Goal: Find specific page/section: Locate a particular part of the current website

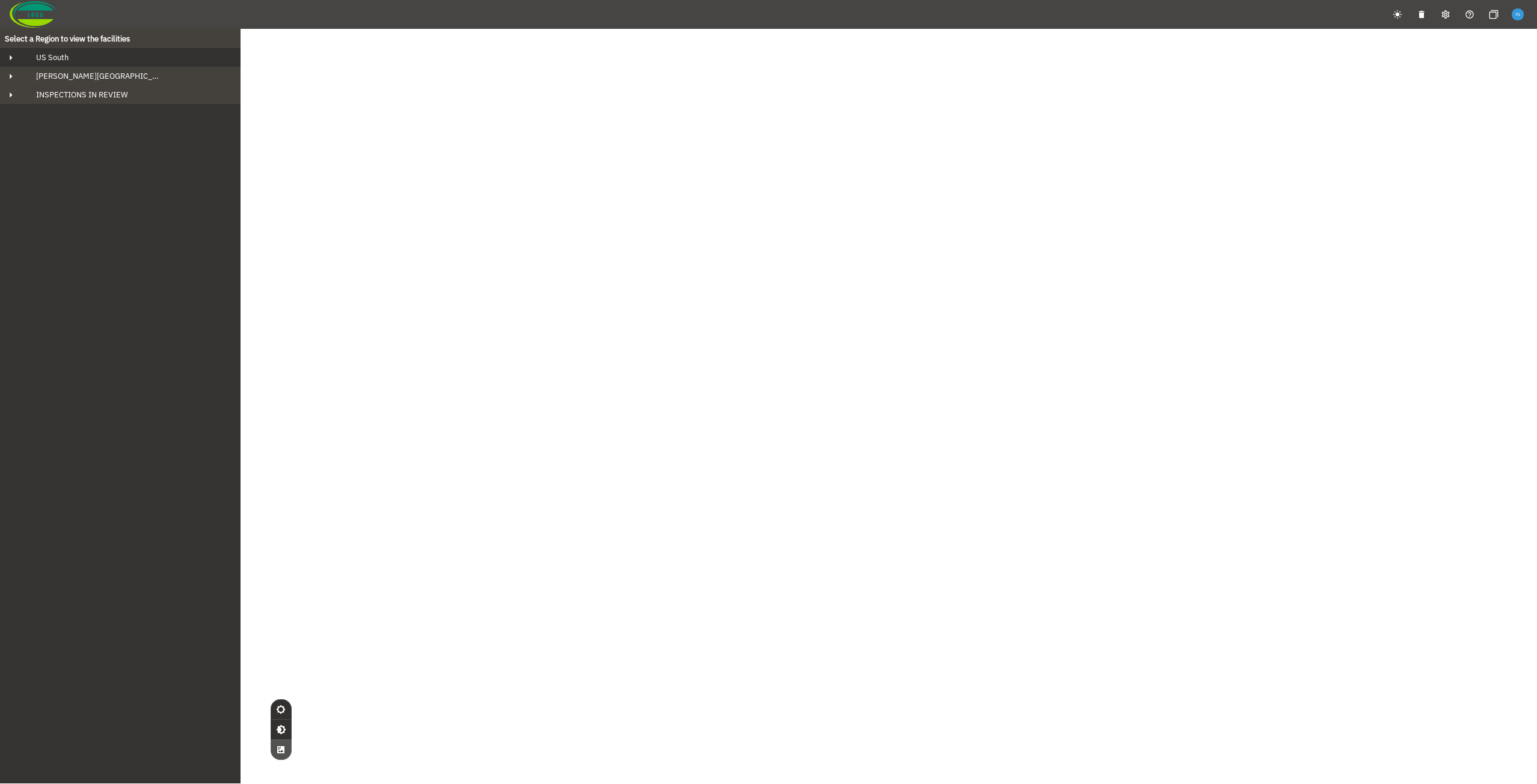
click at [72, 52] on div "US South" at bounding box center [131, 57] width 209 height 10
click at [83, 74] on span "[PERSON_NAME] Bluff" at bounding box center [85, 76] width 79 height 10
click at [96, 111] on span "ARG Overnight Tank" at bounding box center [89, 113] width 68 height 10
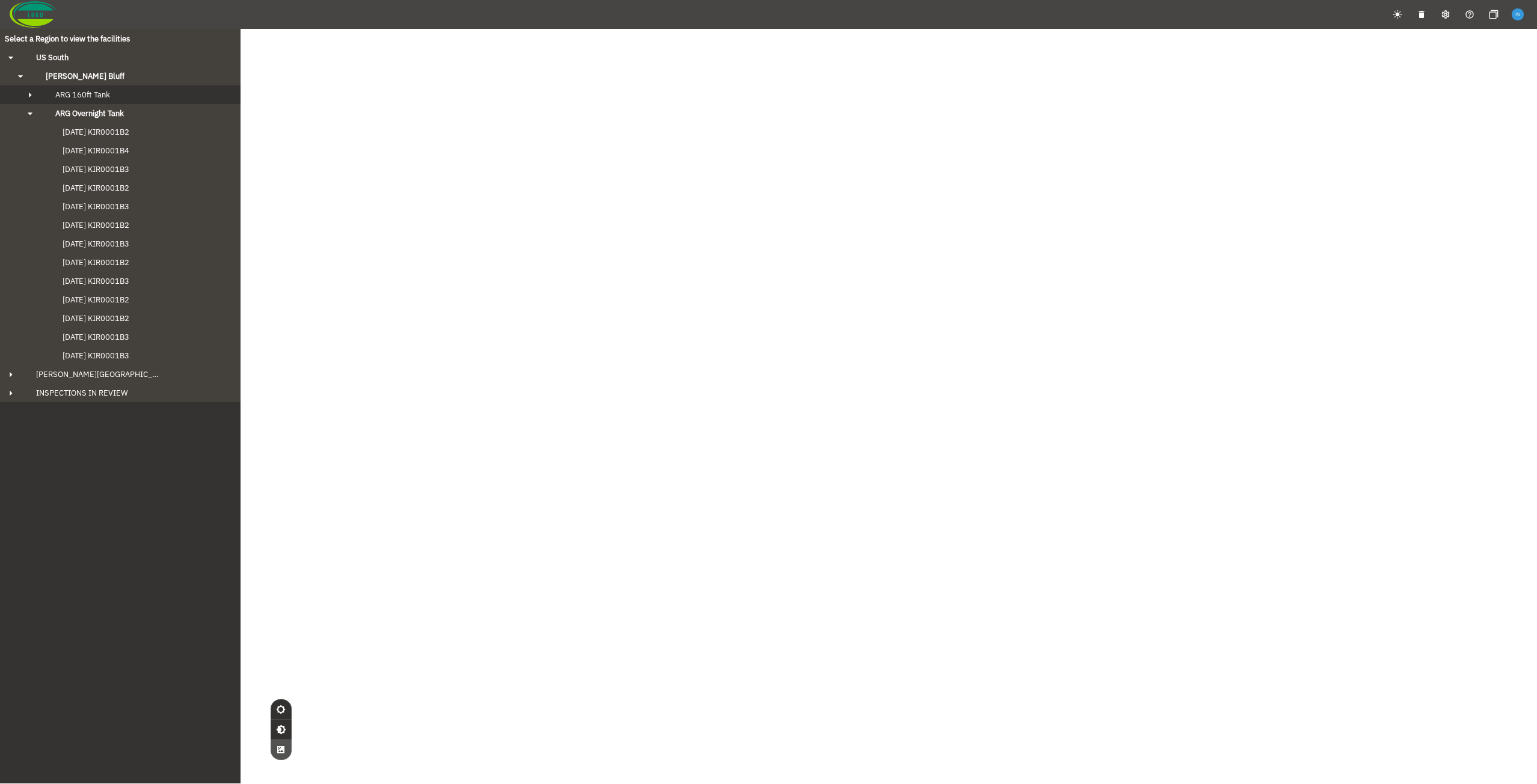
click at [100, 96] on span "ARG 160ft Tank" at bounding box center [82, 94] width 54 height 10
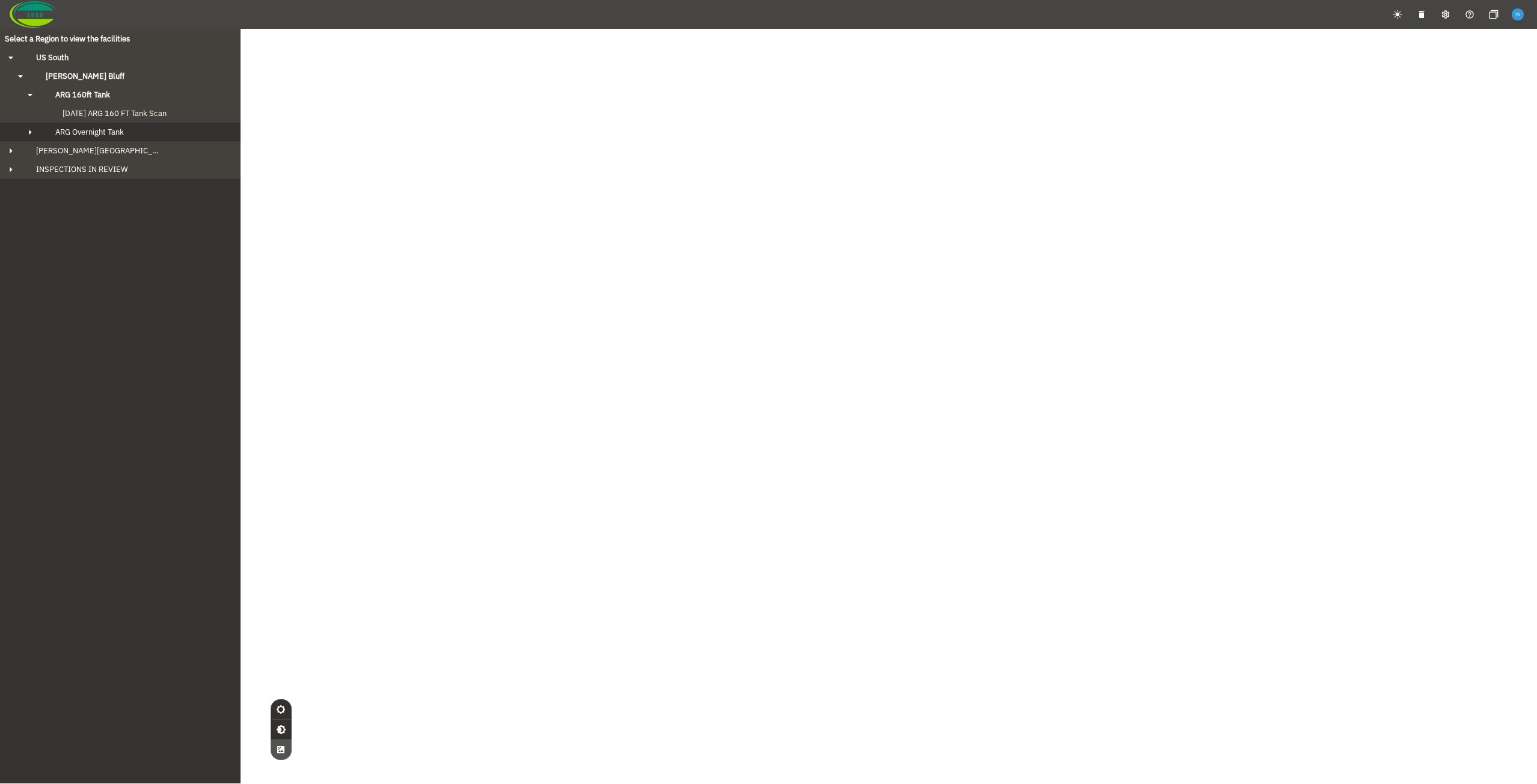
click at [103, 134] on span "ARG Overnight Tank" at bounding box center [89, 131] width 68 height 10
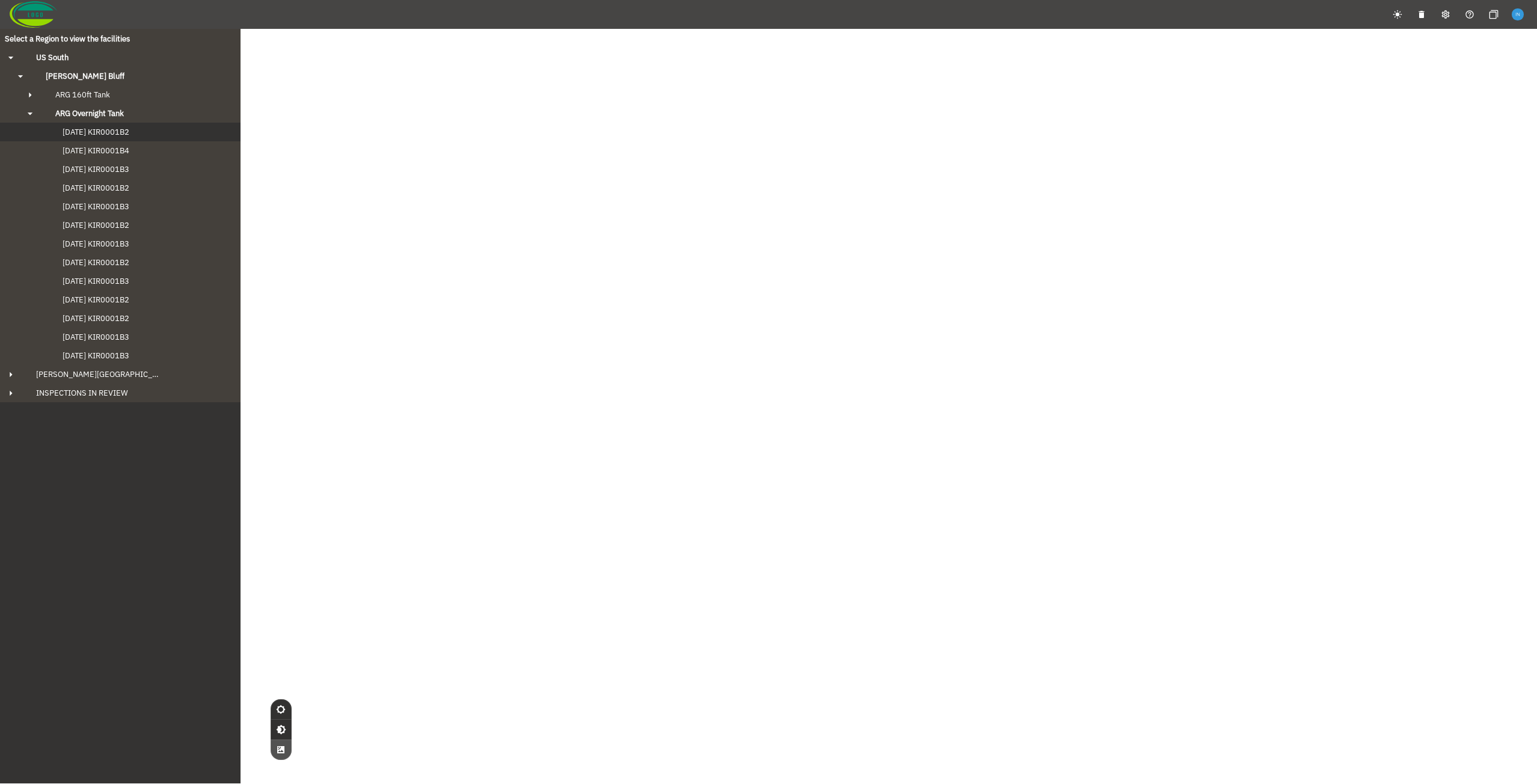
click at [105, 141] on button "[DATE] KIR0001B2" at bounding box center [120, 132] width 241 height 19
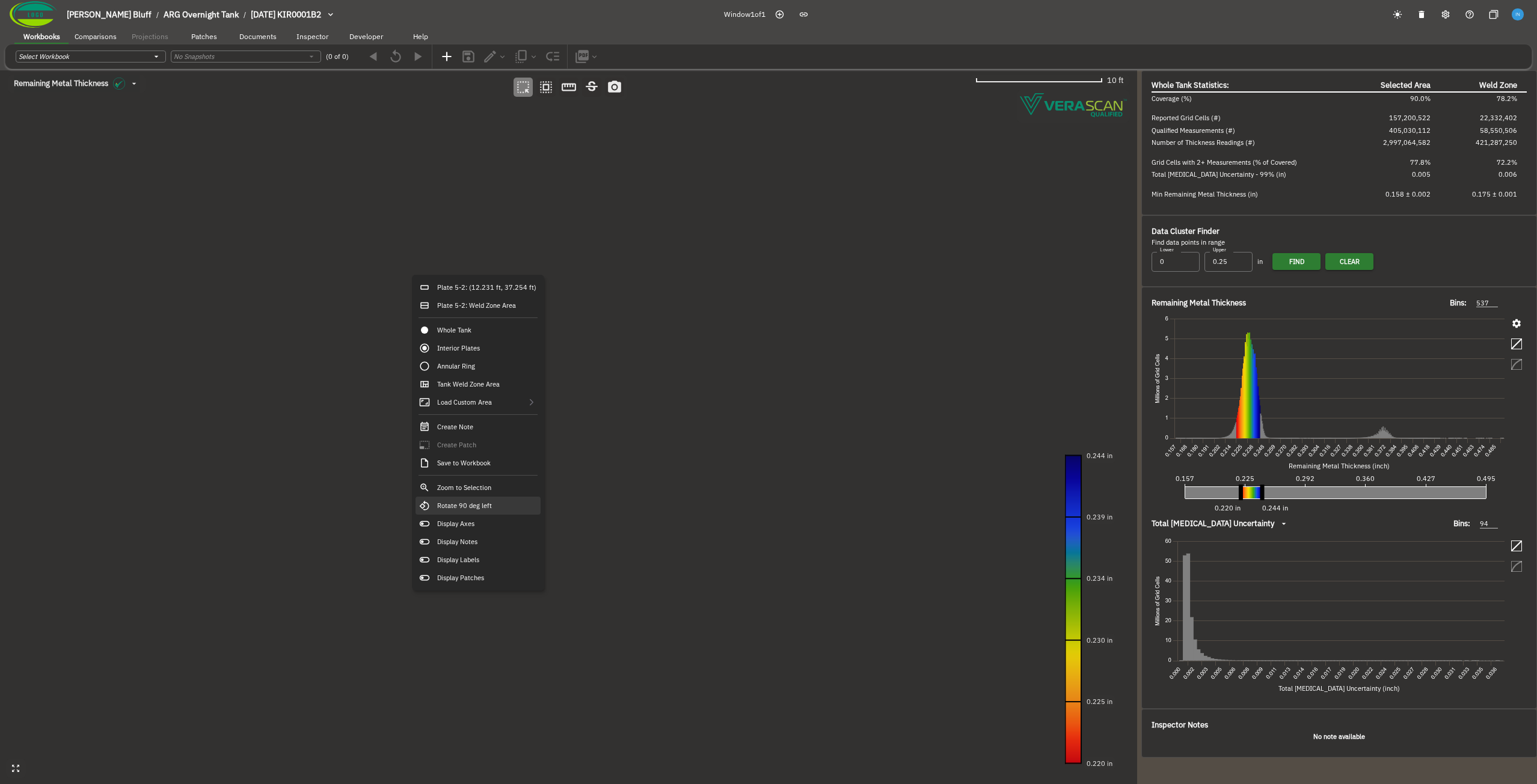
click at [501, 505] on div "Rotate 90 deg left" at bounding box center [478, 505] width 125 height 18
click at [545, 86] on icon "button" at bounding box center [546, 88] width 16 height 16
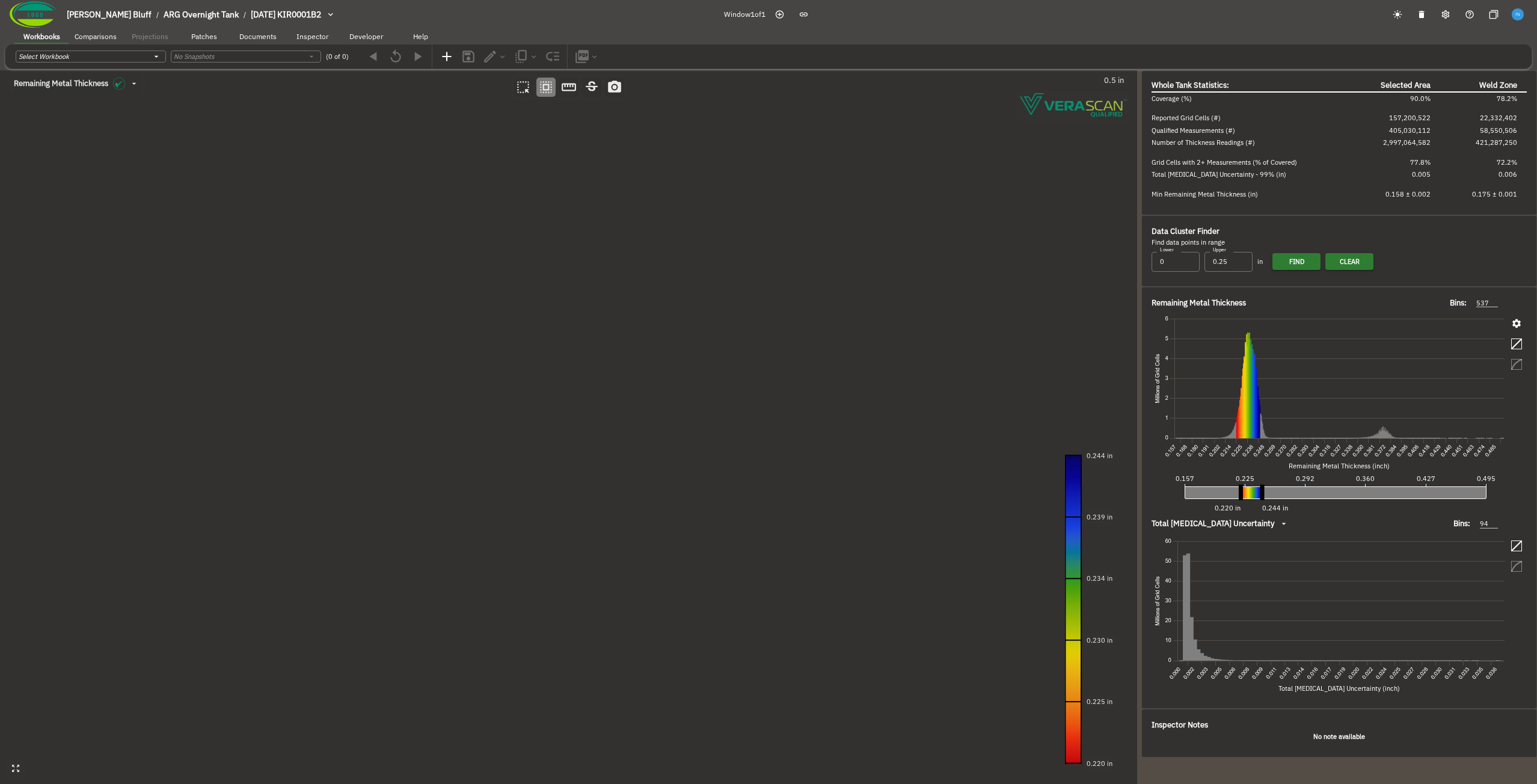
click at [361, 385] on canvas at bounding box center [568, 427] width 1137 height 714
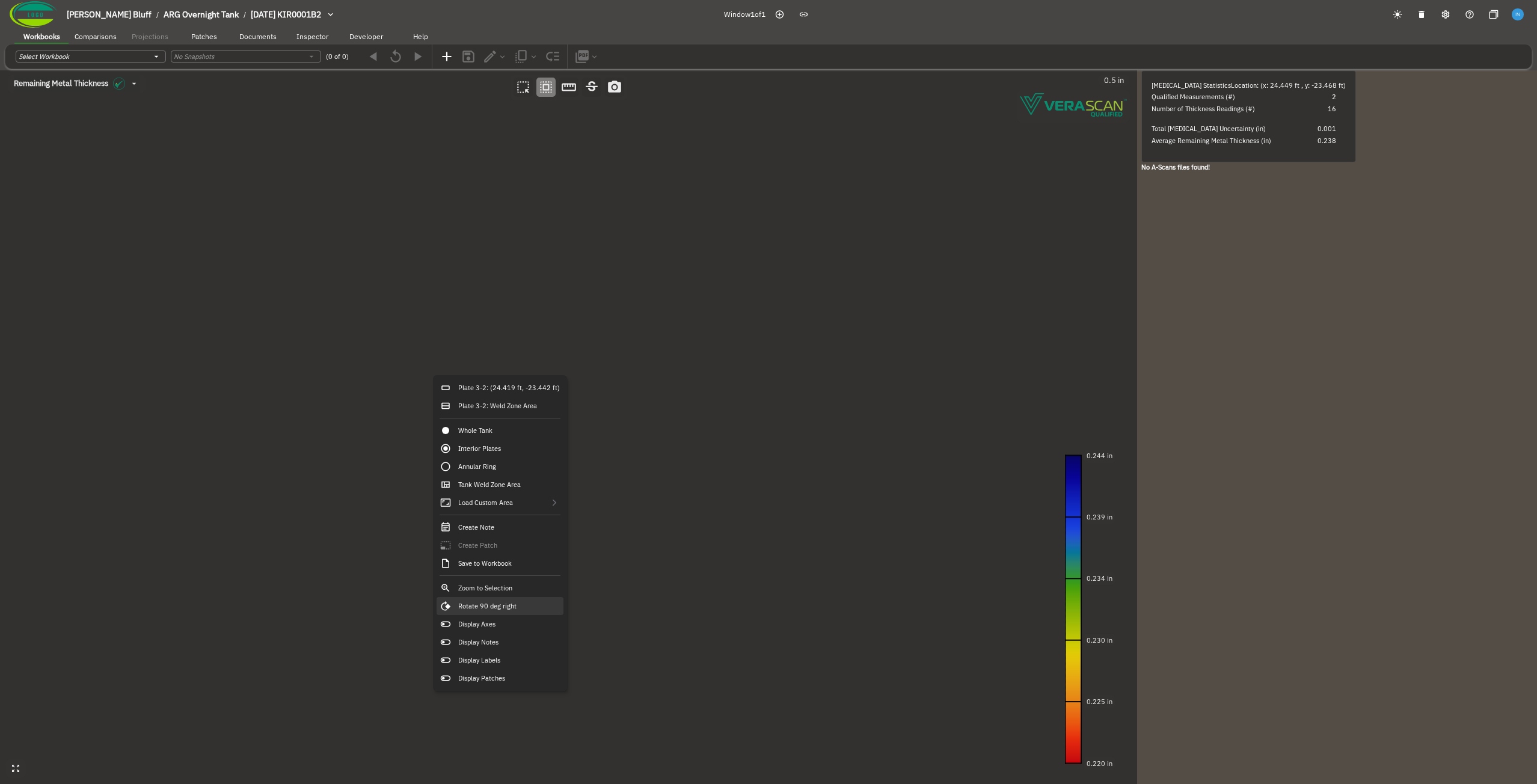
click at [509, 613] on div "Rotate 90 deg right" at bounding box center [500, 606] width 127 height 18
drag, startPoint x: 494, startPoint y: 409, endPoint x: 434, endPoint y: 421, distance: 61.2
click at [434, 421] on canvas at bounding box center [568, 427] width 1137 height 714
click at [518, 617] on div "Zoom to Selection" at bounding box center [498, 614] width 125 height 18
click at [423, 417] on canvas at bounding box center [568, 427] width 1137 height 714
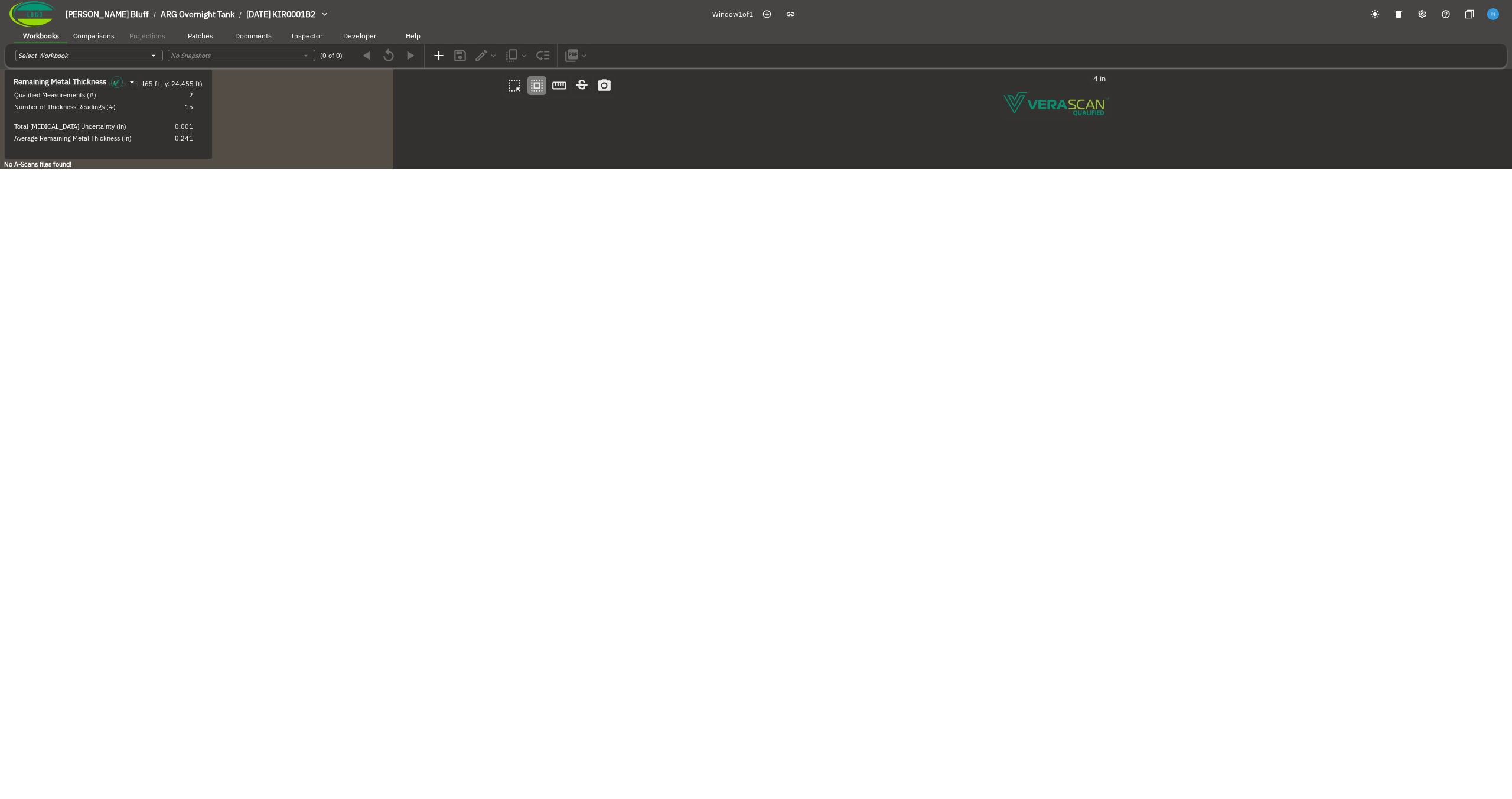
drag, startPoint x: 231, startPoint y: 341, endPoint x: 319, endPoint y: 361, distance: 90.2
click at [319, 69] on canvas at bounding box center [559, 69] width 1119 height 0
drag, startPoint x: 337, startPoint y: 540, endPoint x: 456, endPoint y: 426, distance: 164.8
click at [456, 69] on canvas at bounding box center [559, 69] width 1119 height 0
click at [246, 69] on canvas at bounding box center [559, 69] width 1119 height 0
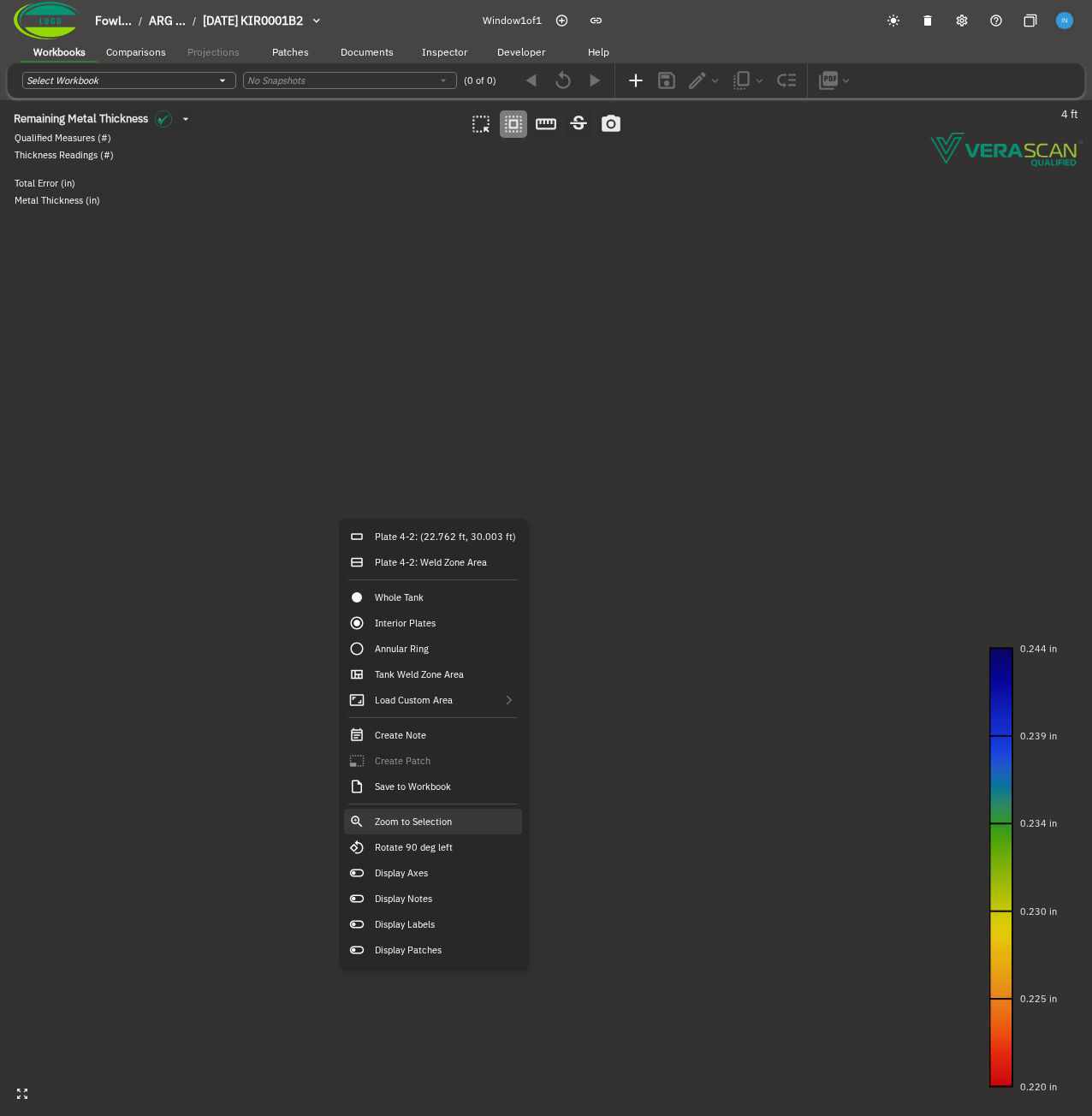
drag, startPoint x: 455, startPoint y: 823, endPoint x: 230, endPoint y: 774, distance: 230.3
click at [0, 100] on div "Plate 4-2: (22.762 ft, 30.003 ft) Plate 4-2: Weld Zone Area Whole Tank Interior…" at bounding box center [0, 100] width 0 height 0
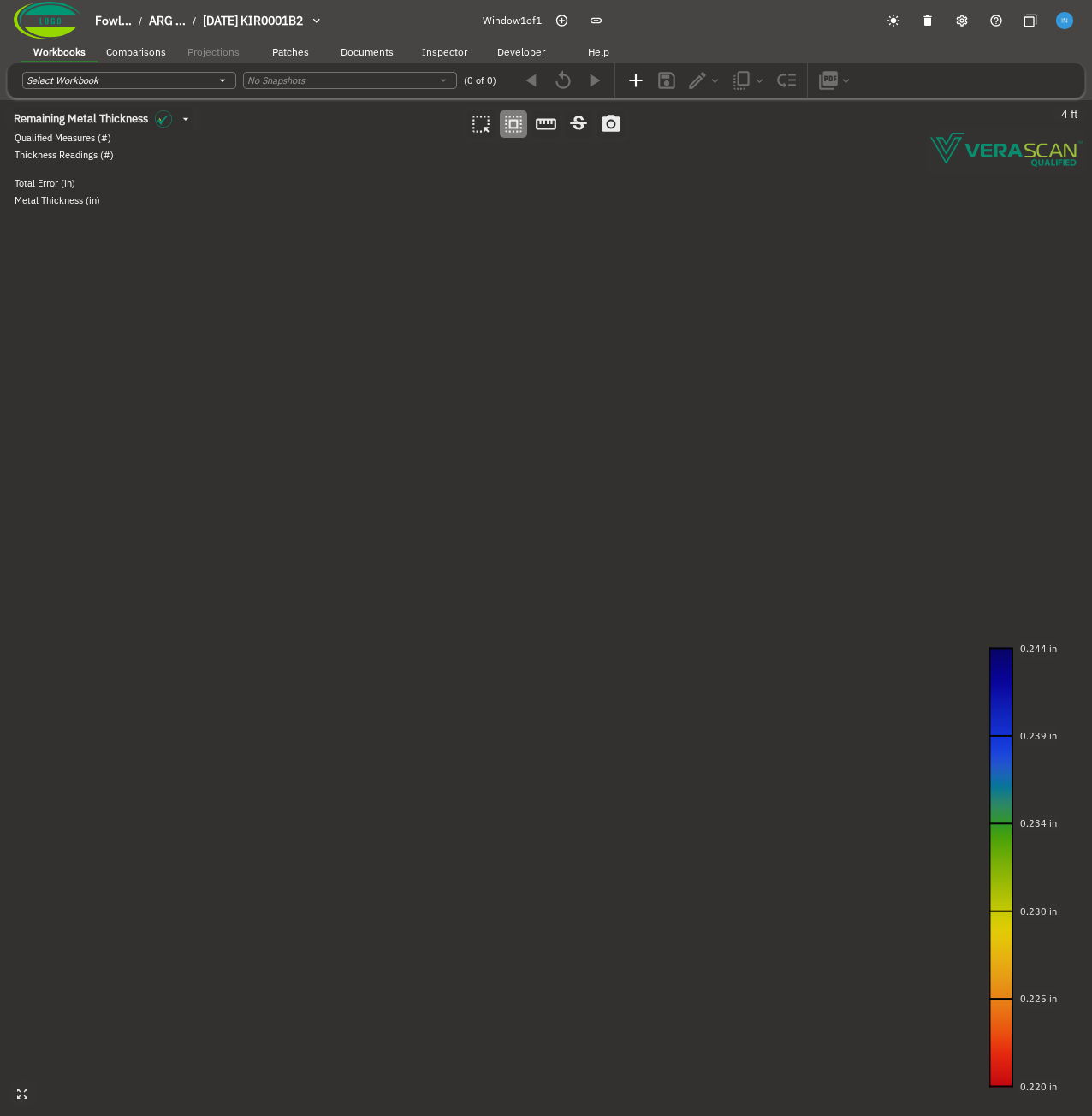
click at [410, 517] on canvas at bounding box center [546, 608] width 1092 height 1016
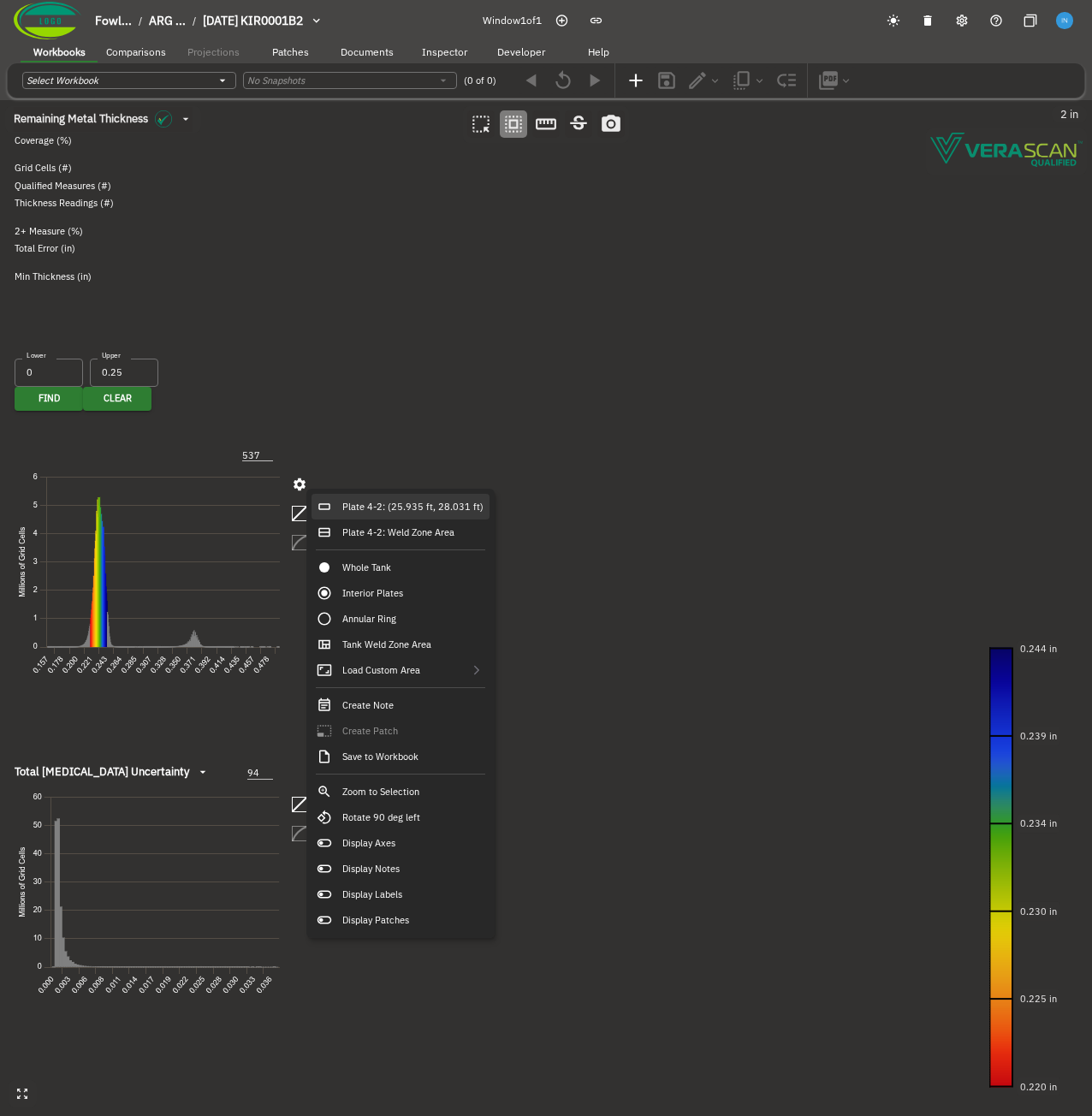
click at [345, 509] on div "Plate 4-2: (25.935 ft, 28.031 ft)" at bounding box center [400, 506] width 178 height 25
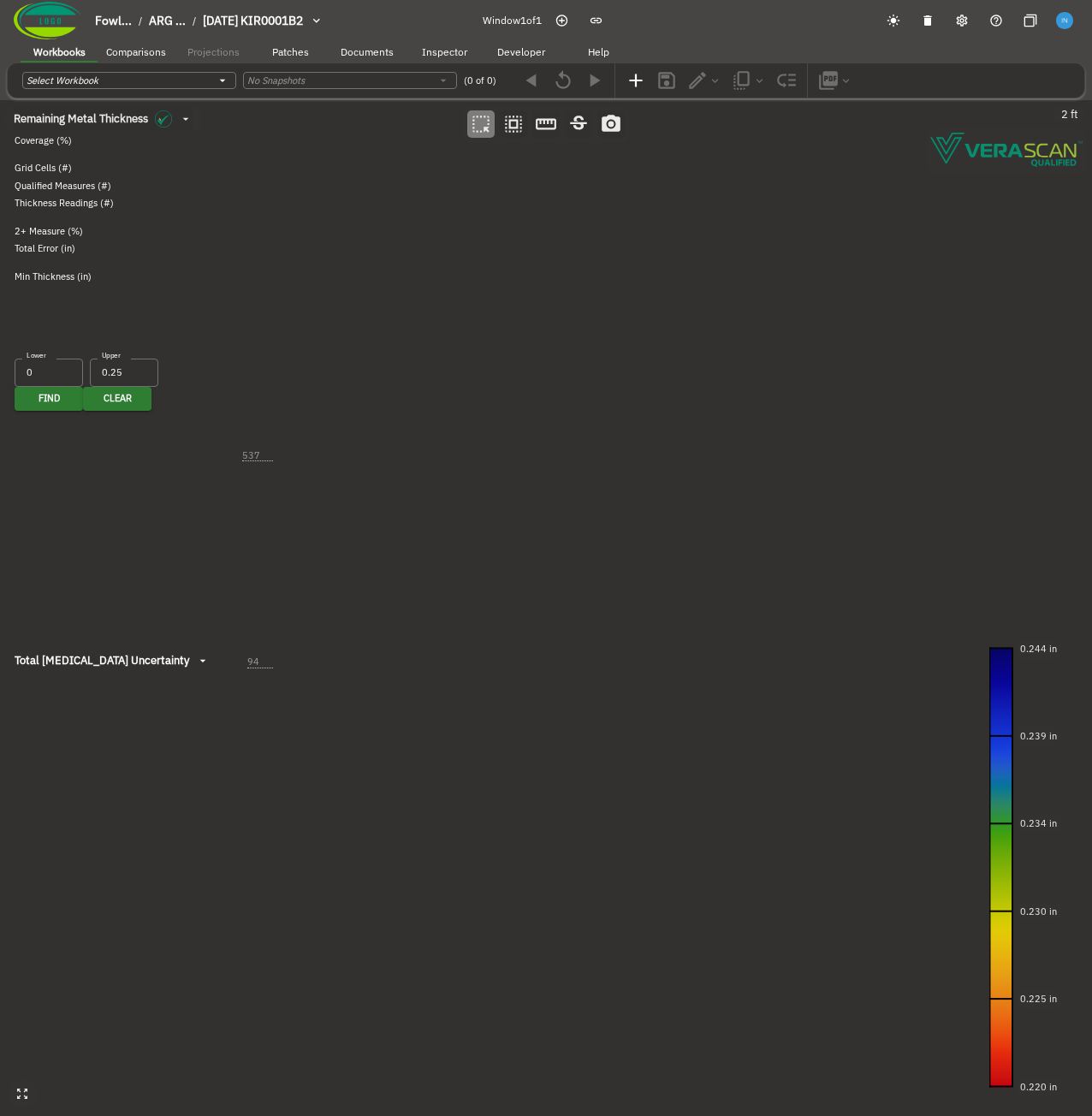
type input "66"
drag, startPoint x: 361, startPoint y: 785, endPoint x: 479, endPoint y: 8, distance: 785.9
click at [479, 8] on div "Fowl... / ARG ... / [DATE] KIR0001B2 Window 1 of 1 Workbooks Comparisons Projec…" at bounding box center [546, 558] width 1092 height 1116
type input "143"
drag, startPoint x: 335, startPoint y: 893, endPoint x: 420, endPoint y: 267, distance: 631.7
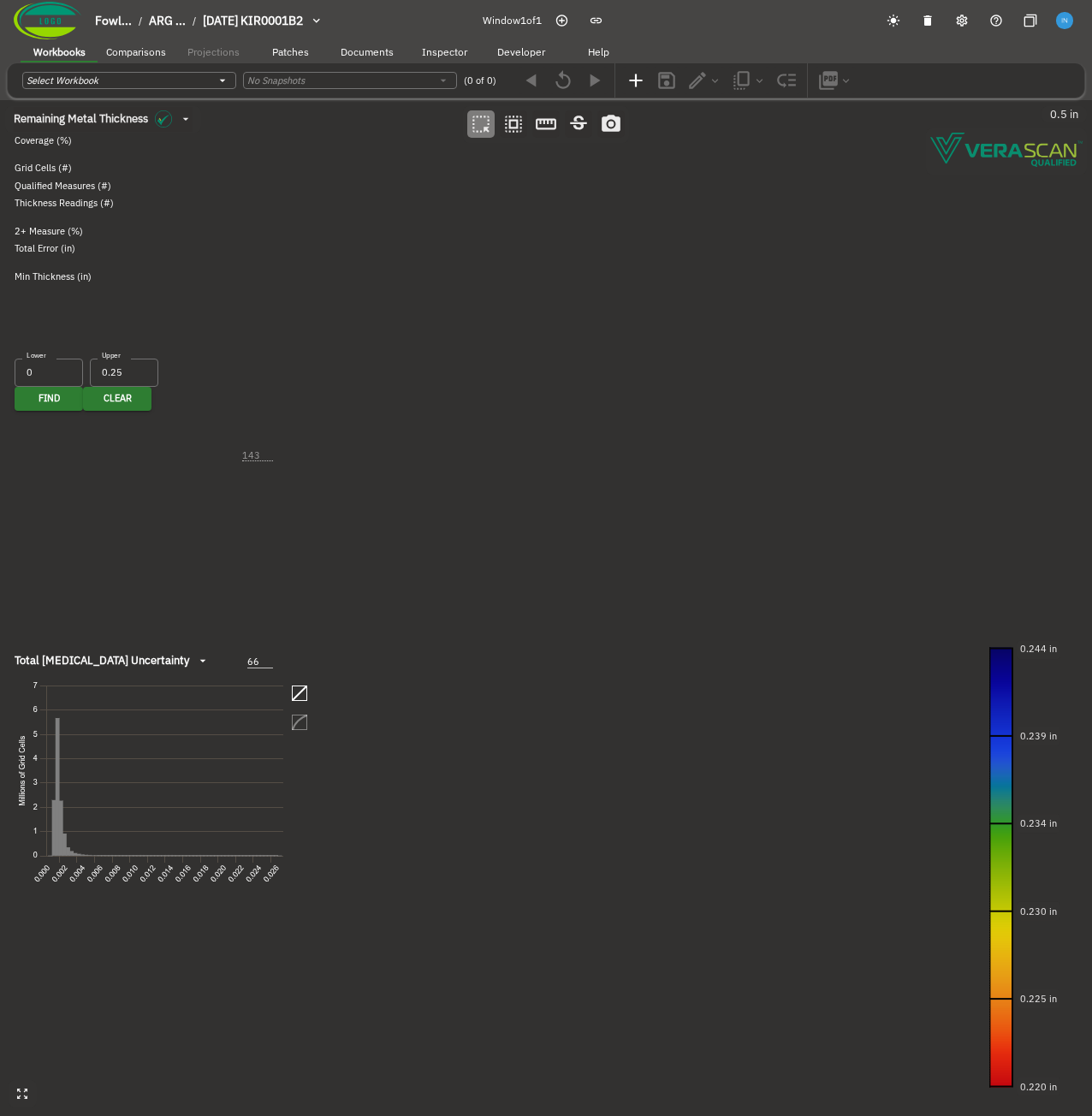
click at [450, 151] on canvas at bounding box center [546, 608] width 1092 height 1016
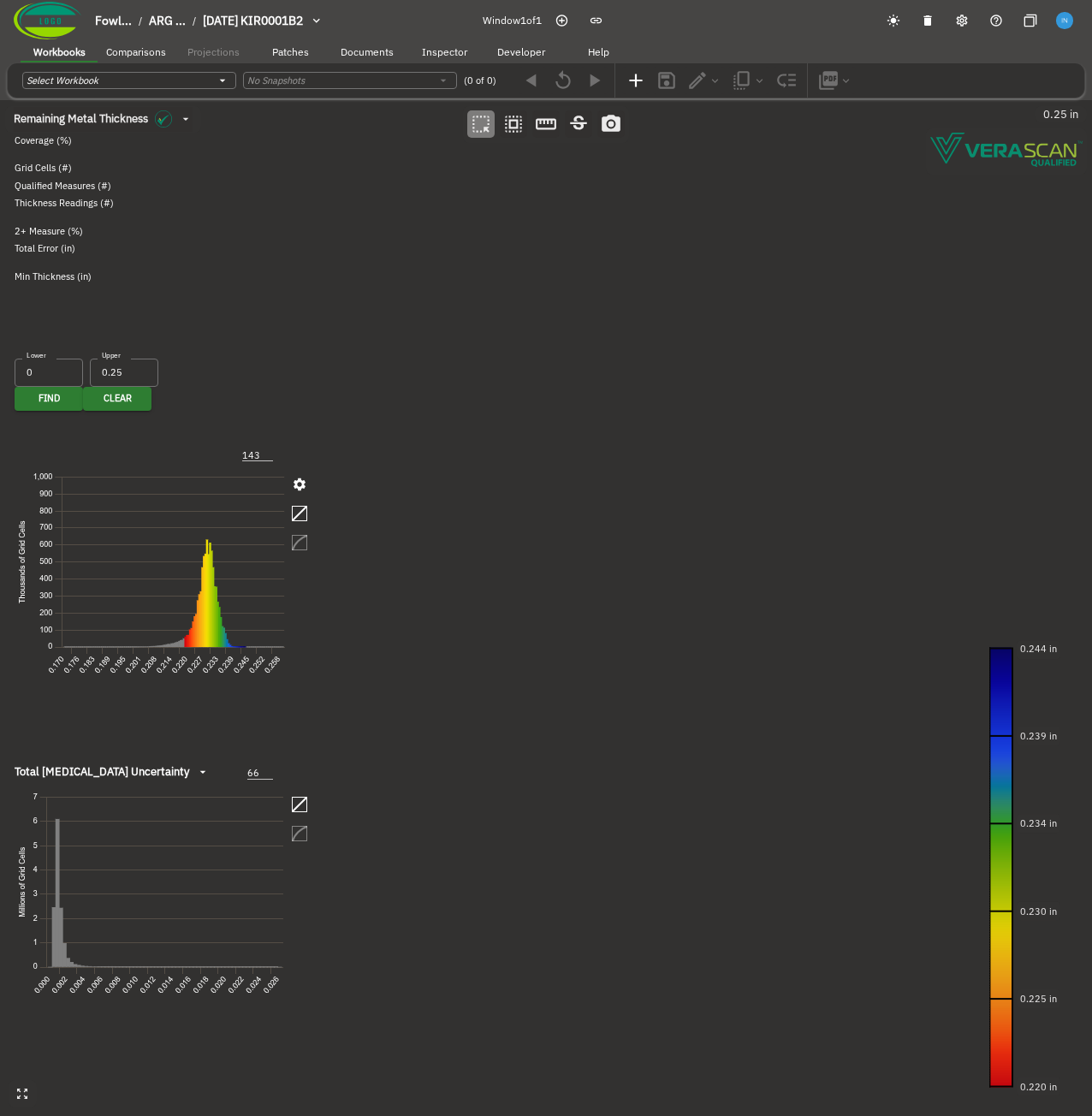
drag, startPoint x: 393, startPoint y: 930, endPoint x: 366, endPoint y: 729, distance: 202.8
click at [394, 932] on canvas at bounding box center [546, 608] width 1092 height 1016
click at [502, 118] on icon "button" at bounding box center [513, 125] width 23 height 23
click at [375, 473] on canvas at bounding box center [546, 608] width 1092 height 1016
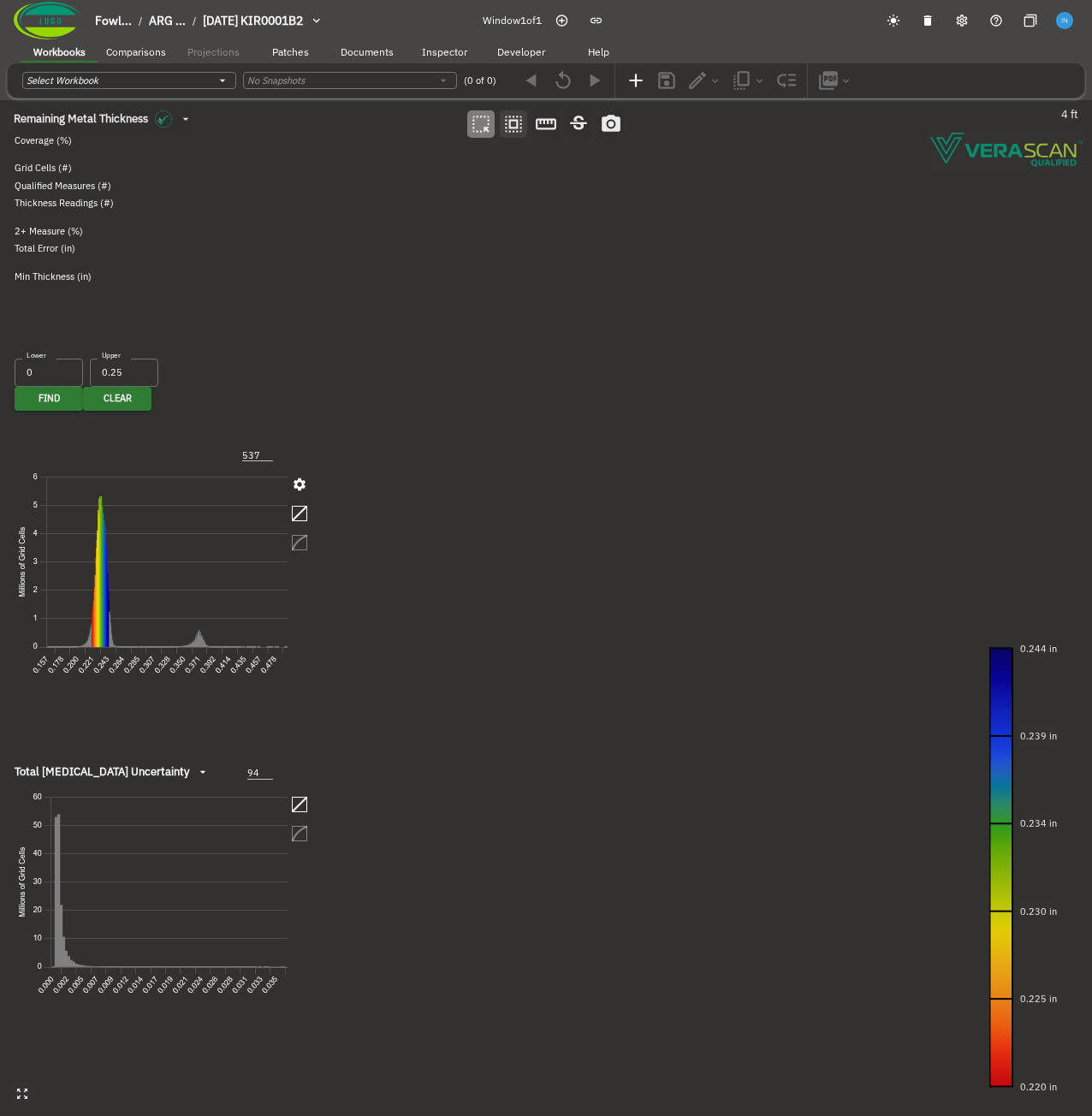
click at [502, 130] on icon "button" at bounding box center [513, 125] width 23 height 23
click at [311, 609] on canvas at bounding box center [546, 608] width 1092 height 1016
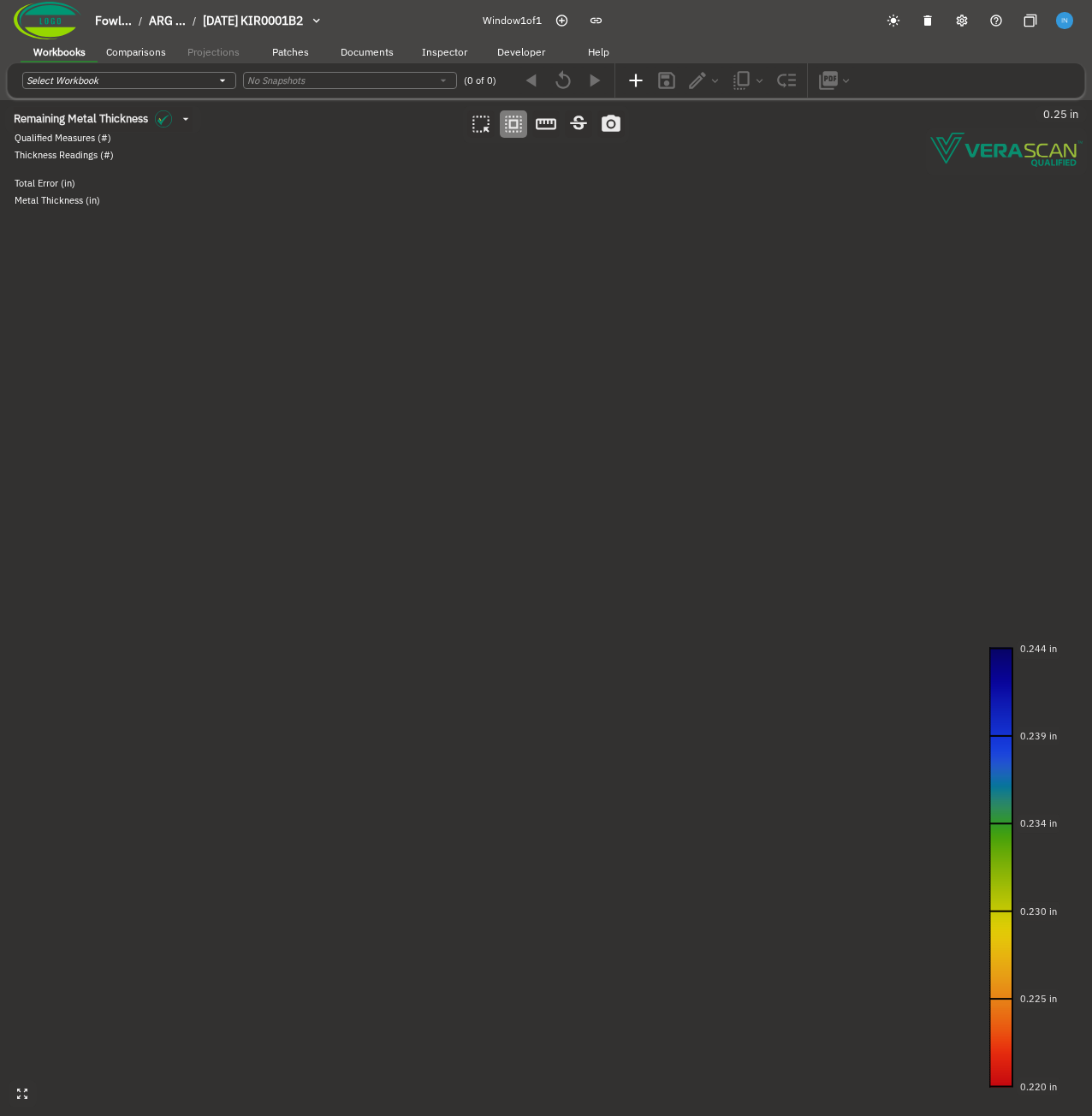
click at [98, 222] on canvas at bounding box center [546, 608] width 1092 height 1016
click at [527, 229] on canvas at bounding box center [546, 608] width 1092 height 1016
